Goal: Navigation & Orientation: Find specific page/section

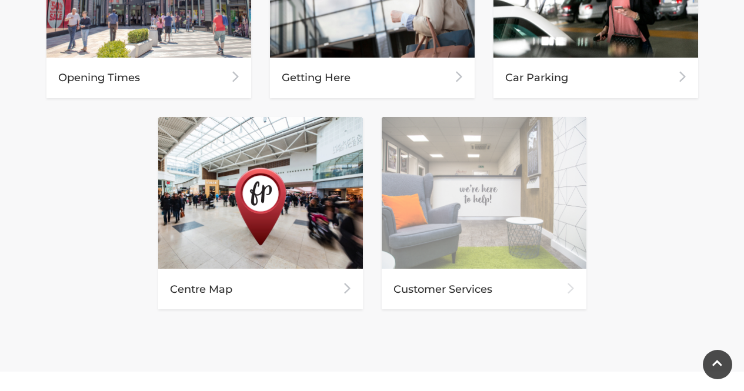
scroll to position [647, 0]
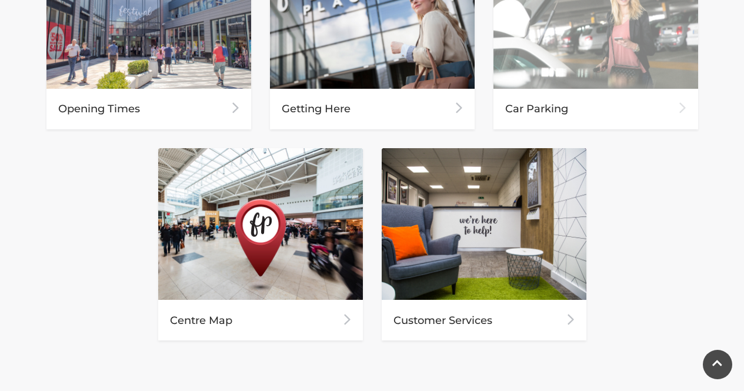
click at [584, 81] on img at bounding box center [596, 12] width 205 height 152
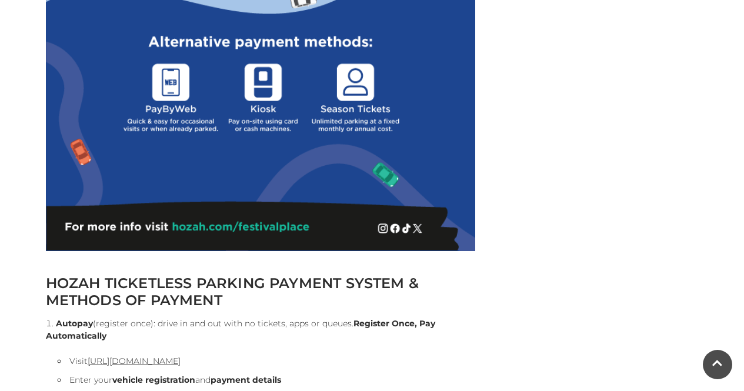
scroll to position [824, 0]
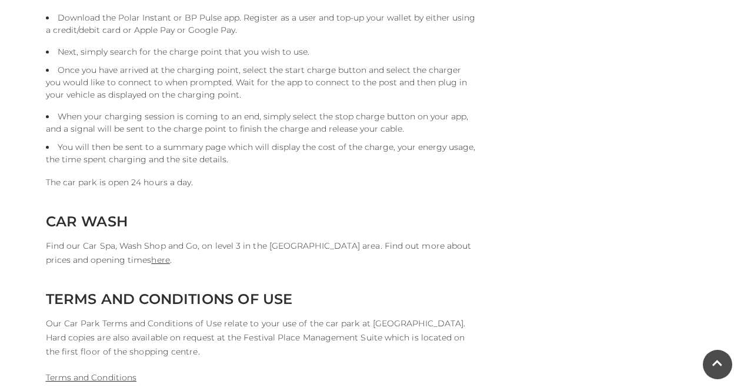
scroll to position [3118, 0]
